Goal: Task Accomplishment & Management: Manage account settings

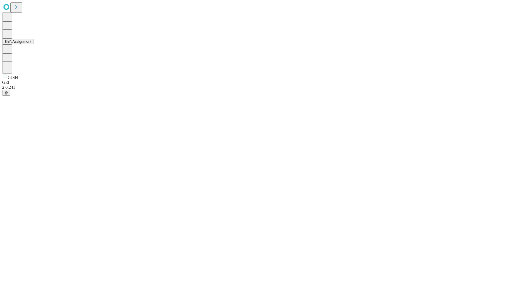
click at [33, 44] on button "Shift Assignment" at bounding box center [17, 42] width 31 height 6
